Goal: Task Accomplishment & Management: Complete application form

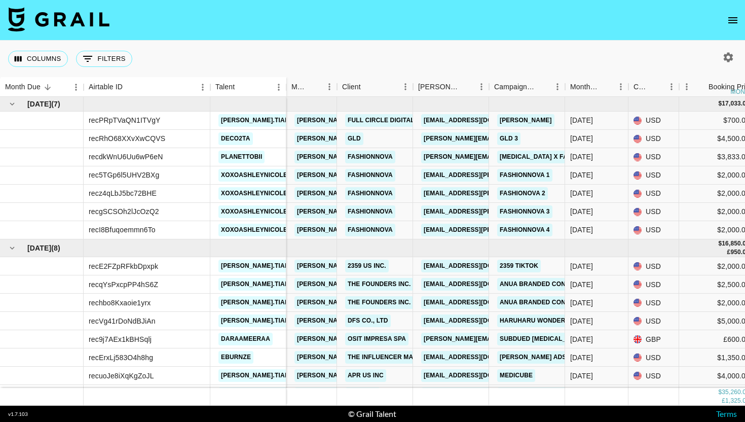
click at [726, 20] on button "open drawer" at bounding box center [733, 20] width 20 height 20
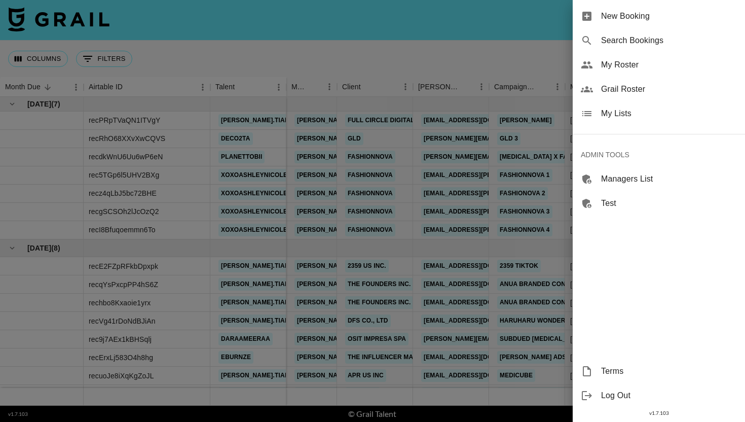
click at [657, 43] on span "Search Bookings" at bounding box center [669, 40] width 136 height 12
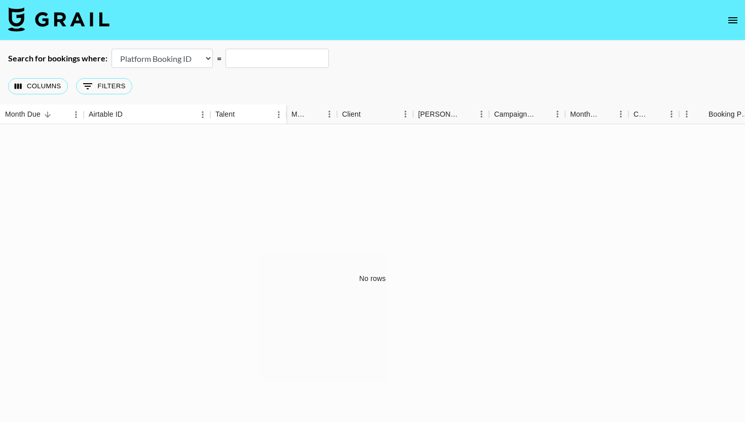
click at [191, 59] on select "Airtable Booking ID Platform Booking ID Platform Campaign ID" at bounding box center [162, 58] width 101 height 19
select select "airtableId"
click at [112, 49] on select "Airtable Booking ID Platform Booking ID Platform Campaign ID" at bounding box center [162, 58] width 101 height 19
click at [265, 61] on input "text" at bounding box center [277, 58] width 103 height 19
paste input "recoPBx0mqZSXRmv2"
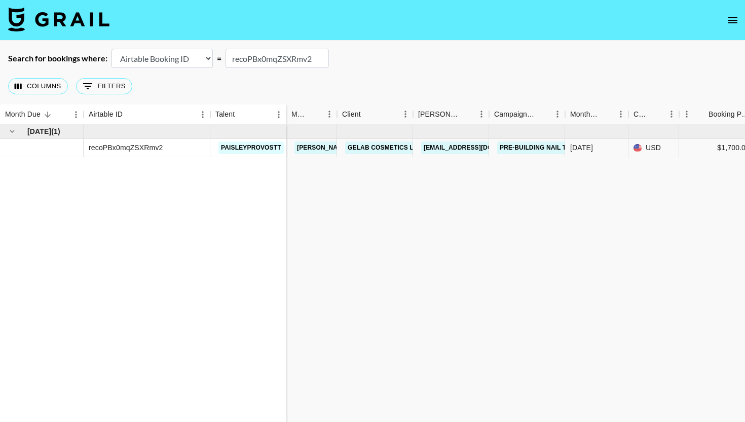
click at [292, 58] on input "recoPBx0mqZSXRmv2" at bounding box center [277, 58] width 103 height 19
paste input "ZK9JkgONiPuYyW"
type input "recZK9JkgONiPuYyW"
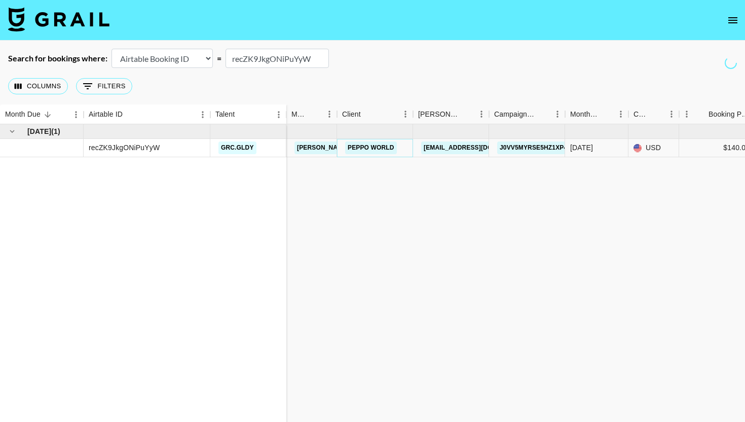
click at [371, 149] on link "Peppo World" at bounding box center [371, 147] width 52 height 13
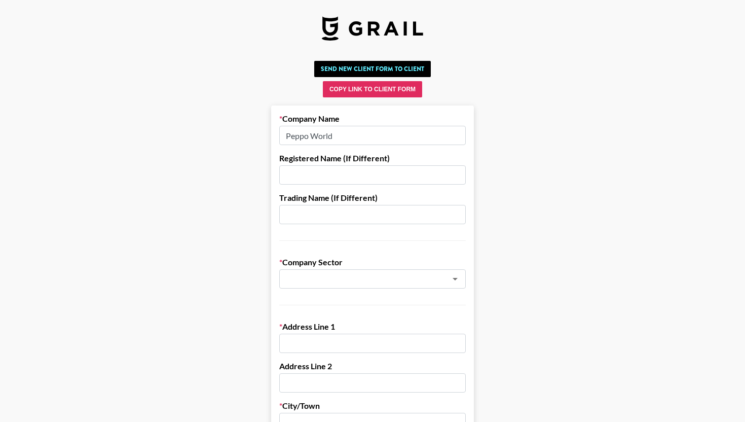
click at [356, 142] on input "Peppo World" at bounding box center [372, 135] width 187 height 19
paste input "0.8L"
type input "0.8L"
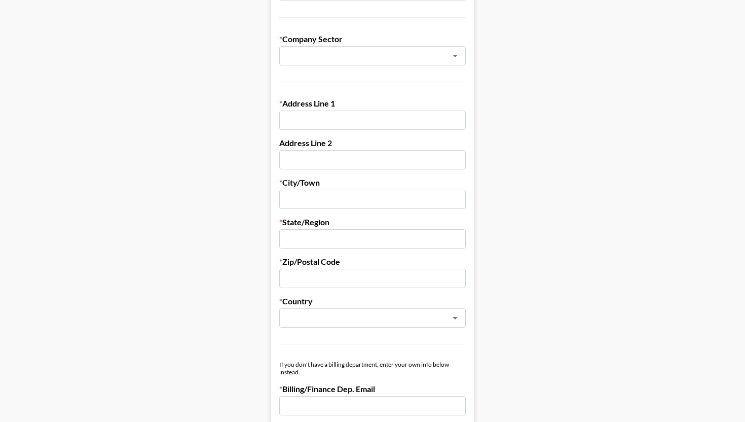
scroll to position [223, 0]
click at [340, 51] on input "text" at bounding box center [358, 57] width 147 height 12
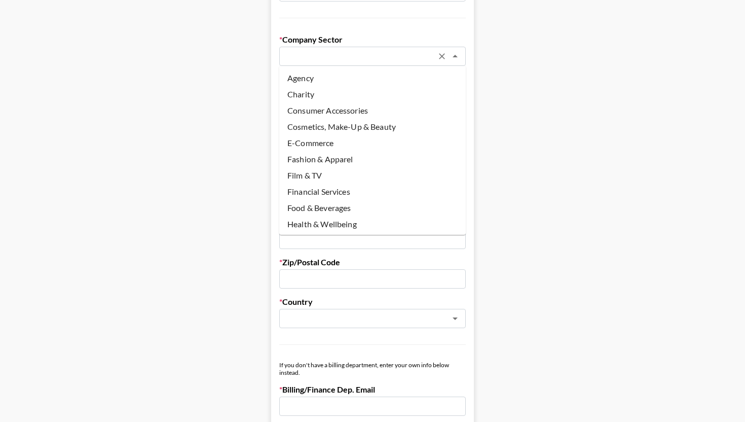
click at [336, 76] on li "Agency" at bounding box center [372, 78] width 187 height 16
type input "Agency"
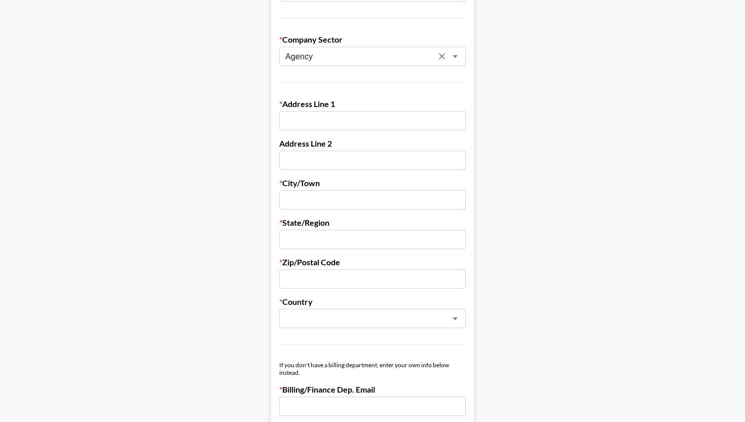
click at [322, 126] on input "text" at bounding box center [372, 120] width 187 height 19
paste input "Yeongdong-daero 511, #405. Seoul, Gangnam-gu"
drag, startPoint x: 414, startPoint y: 120, endPoint x: 497, endPoint y: 121, distance: 83.1
click at [497, 121] on main "Send New Client Form to Client Copy Link to Client Form Company Name 0.8L Regis…" at bounding box center [372, 366] width 729 height 1065
type input "Yeongdong-daero 511, #405. Seoul,"
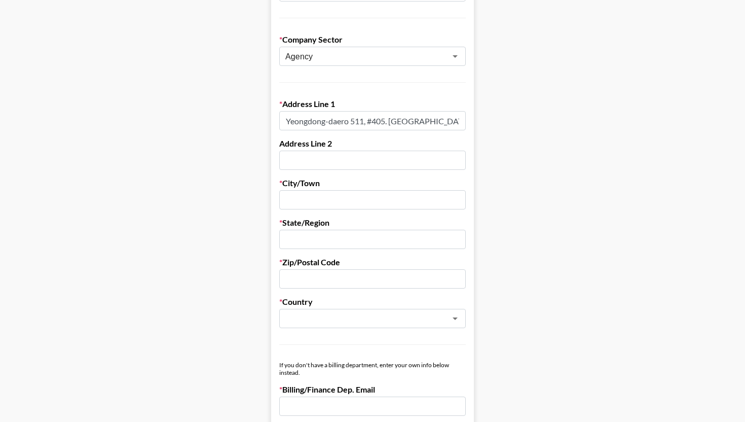
click at [324, 236] on input "text" at bounding box center [372, 239] width 187 height 19
paste input "Gangnam-gu"
type input "Gangnam-gu"
click at [397, 120] on input "Yeongdong-daero 511, #405. Seoul," at bounding box center [372, 120] width 187 height 19
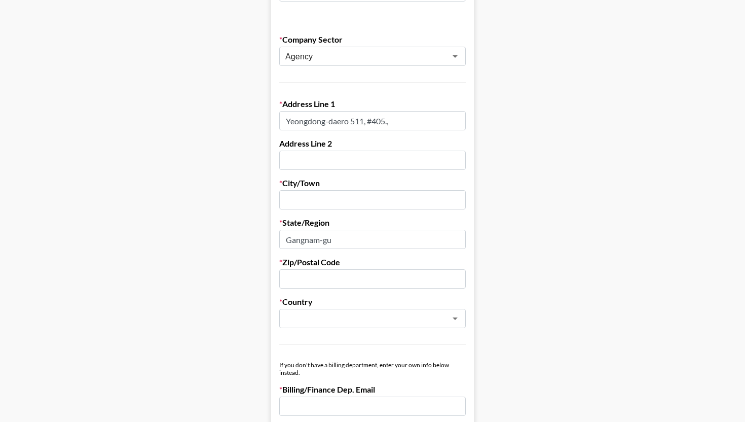
type input "Yeongdong-daero 511, #405.,"
click at [317, 196] on input "text" at bounding box center [372, 199] width 187 height 19
paste input "Seoul"
type input "Seoul"
drag, startPoint x: 367, startPoint y: 121, endPoint x: 421, endPoint y: 121, distance: 53.7
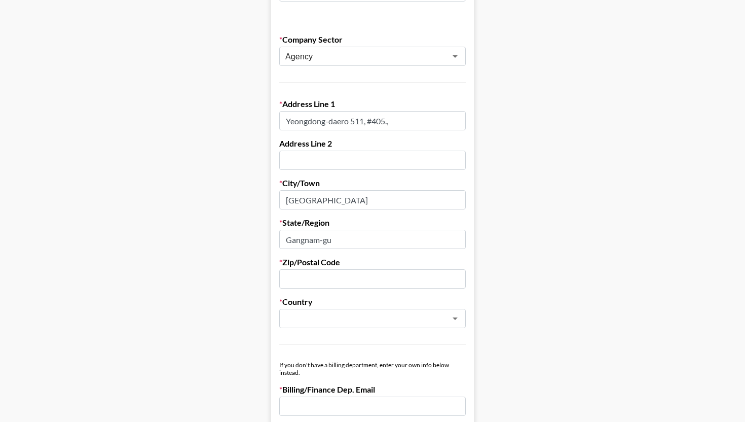
click at [421, 121] on input "Yeongdong-daero 511, #405.," at bounding box center [372, 120] width 187 height 19
type input "Yeongdong-daero 511,"
click at [331, 164] on input "text" at bounding box center [372, 160] width 187 height 19
paste input "#405.,"
type input "#405.,"
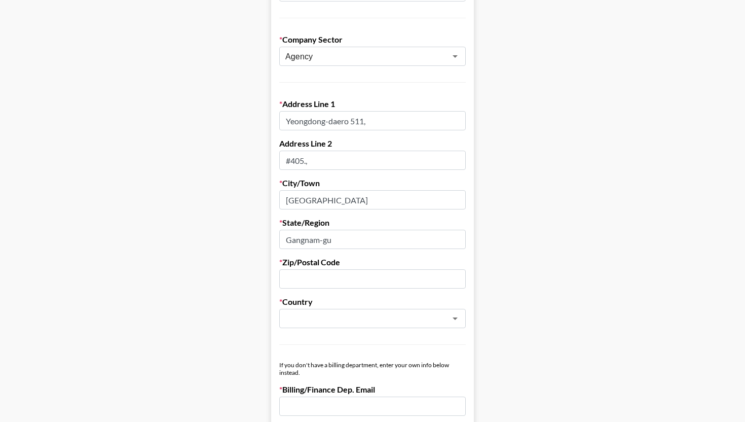
click at [370, 123] on input "Yeongdong-daero 511," at bounding box center [372, 120] width 187 height 19
type input "Yeongdong-daero 511"
click at [322, 161] on input "#405.," at bounding box center [372, 160] width 187 height 19
type input "#405"
click at [315, 279] on input "text" at bounding box center [372, 278] width 187 height 19
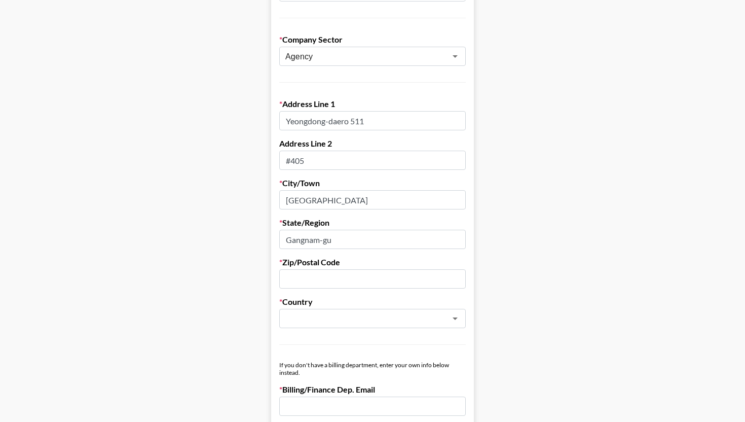
paste input "405"
type input "405"
click at [511, 265] on main "Send New Client Form to Client Copy Link to Client Form Company Name 0.8L Regis…" at bounding box center [372, 366] width 729 height 1065
click at [341, 331] on form "Company Name 0.8L Registered Name (If Different) Trading Name (If Different) Co…" at bounding box center [372, 391] width 203 height 1016
click at [341, 315] on input "text" at bounding box center [358, 319] width 147 height 12
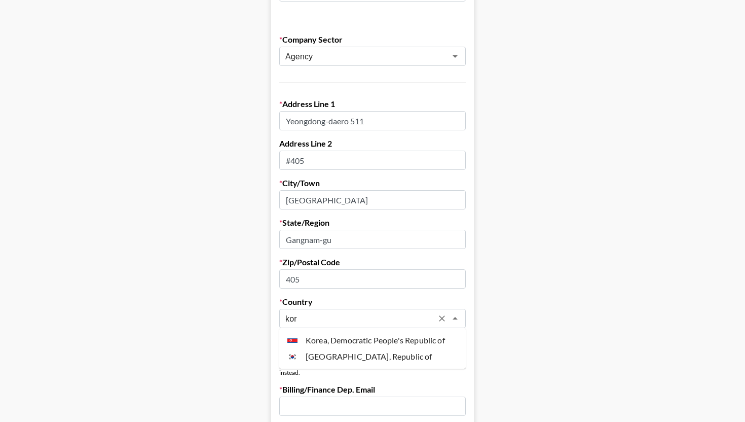
click at [347, 352] on li "Korea, Republic of" at bounding box center [372, 356] width 187 height 16
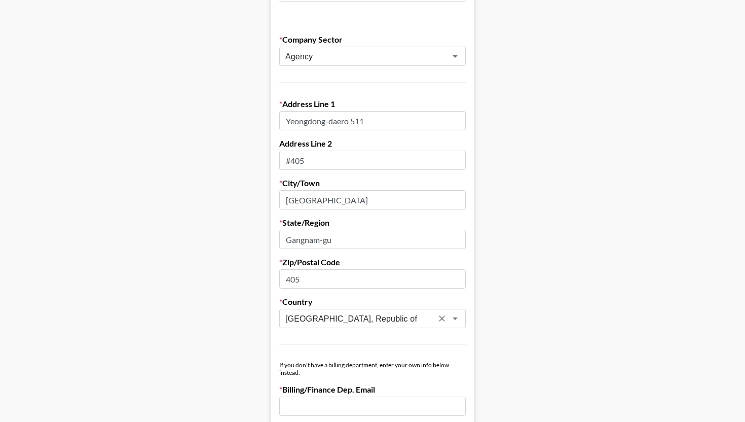
type input "Korea, Republic of"
click at [497, 315] on main "Send New Client Form to Client Copy Link to Client Form Company Name 0.8L Regis…" at bounding box center [372, 366] width 729 height 1065
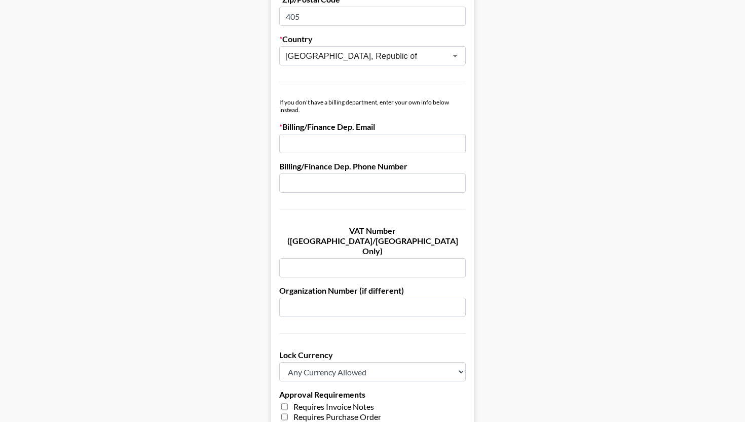
scroll to position [519, 0]
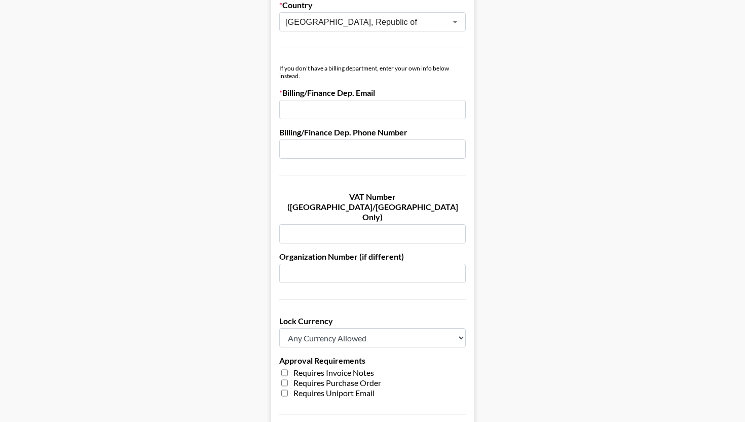
click at [338, 109] on input "email" at bounding box center [372, 109] width 187 height 19
paste input "[EMAIL_ADDRESS][DOMAIN_NAME]"
type input "[EMAIL_ADDRESS][DOMAIN_NAME]"
click at [533, 182] on main "Send New Client Form to Client Copy Link to Client Form Company Name 0.8L Regis…" at bounding box center [372, 70] width 729 height 1065
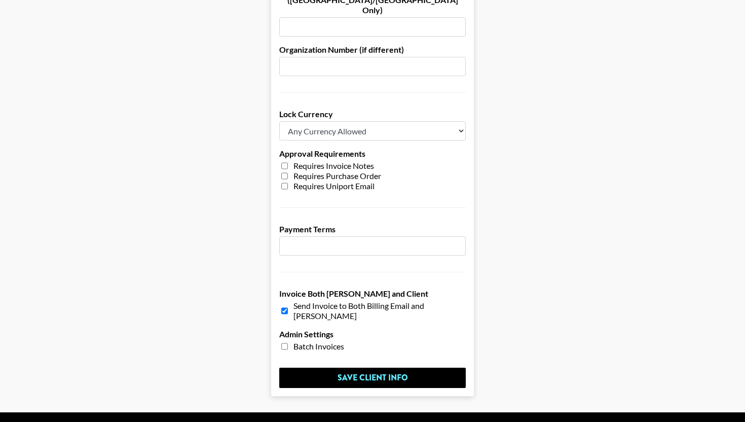
scroll to position [736, 0]
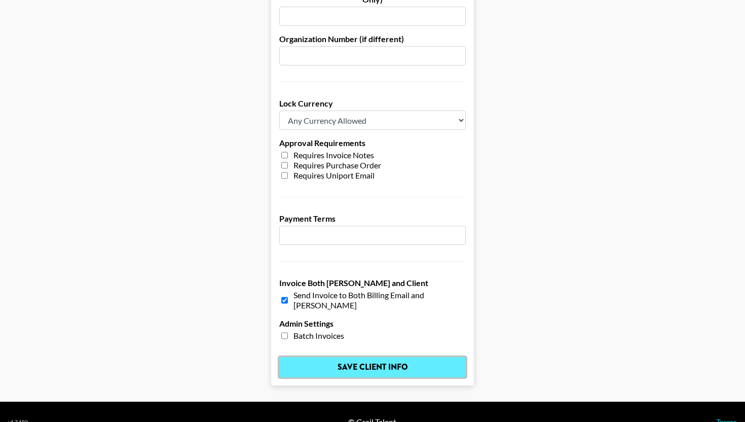
click at [370, 357] on input "Save Client Info" at bounding box center [372, 367] width 187 height 20
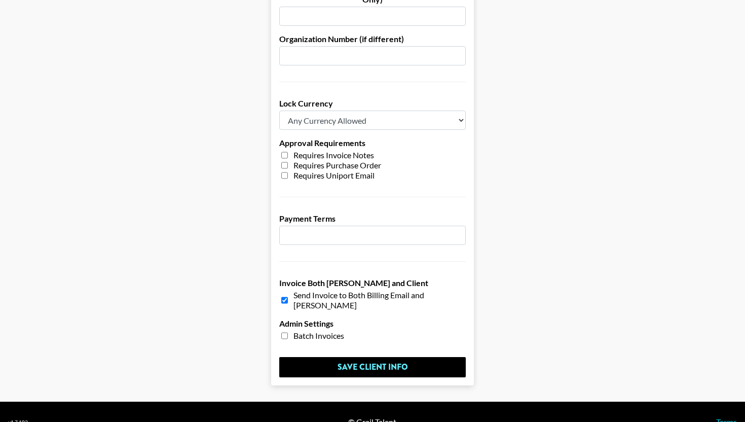
scroll to position [0, 0]
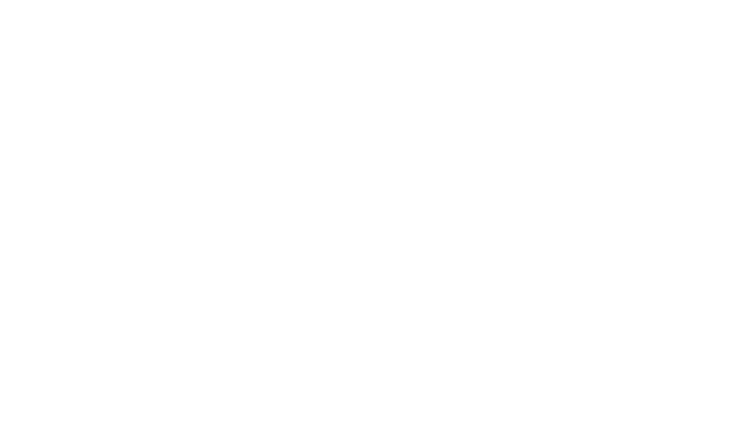
select select "id"
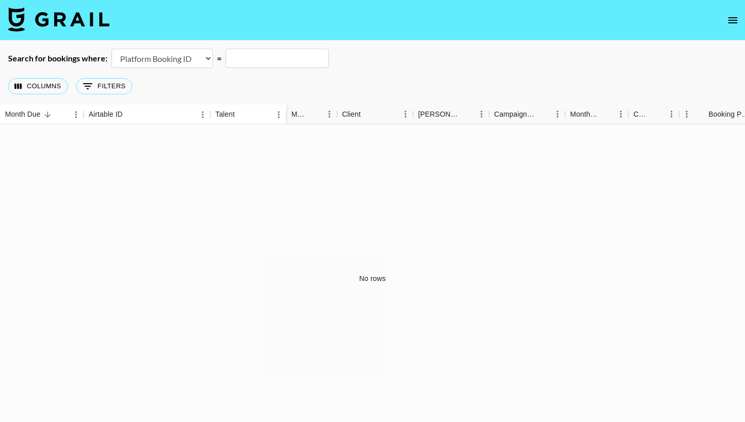
click at [276, 66] on input "text" at bounding box center [277, 58] width 103 height 19
paste input "recZK9JkgONiPuYyW"
type input "recZK9JkgONiPuYyW"
click at [179, 56] on select "Airtable Booking ID Platform Booking ID Platform Campaign ID" at bounding box center [162, 58] width 101 height 19
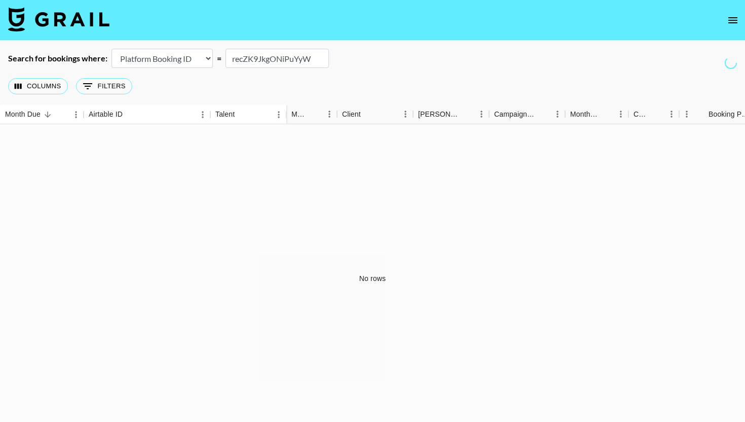
select select "airtableId"
click at [112, 49] on select "Airtable Booking ID Platform Booking ID Platform Campaign ID" at bounding box center [162, 58] width 101 height 19
